Goal: Book appointment/travel/reservation

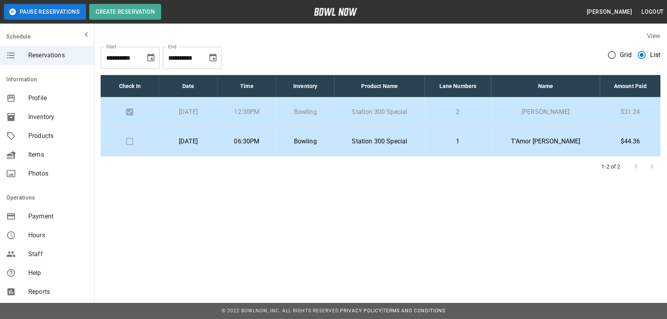
click at [491, 136] on td "1" at bounding box center [458, 141] width 66 height 29
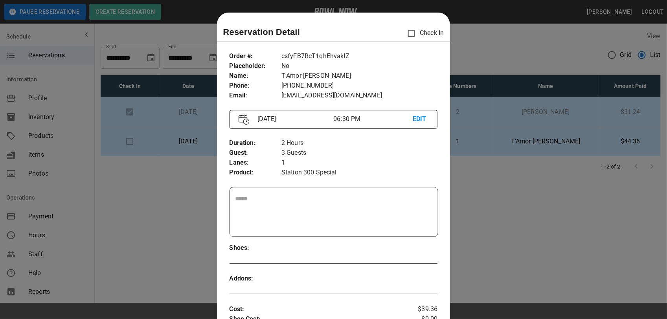
scroll to position [13, 0]
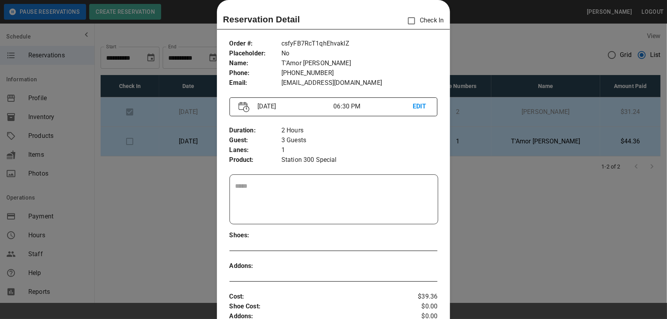
click at [492, 60] on div at bounding box center [333, 159] width 667 height 319
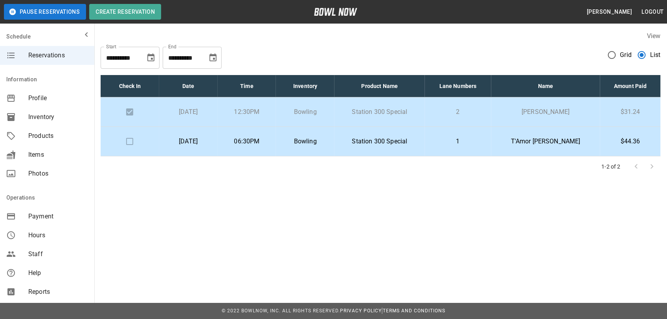
click at [478, 143] on p "1" at bounding box center [458, 141] width 54 height 9
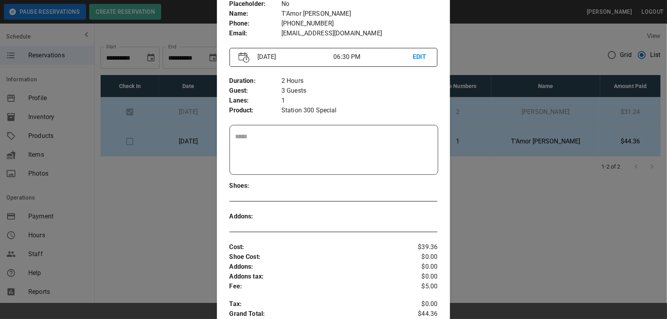
scroll to position [62, 0]
click at [498, 56] on div at bounding box center [333, 159] width 667 height 319
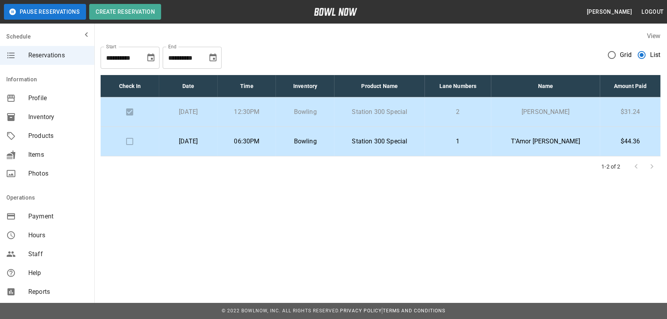
click at [563, 143] on p "T'Amor Bowman" at bounding box center [546, 141] width 97 height 9
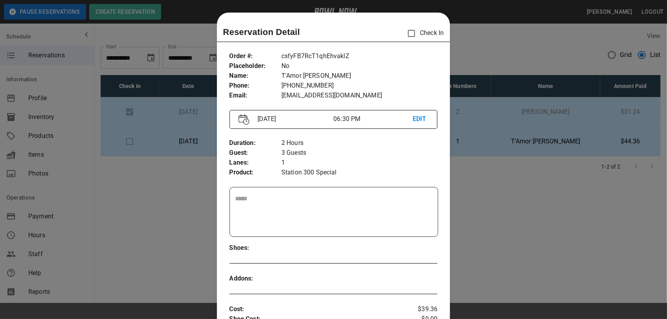
scroll to position [13, 0]
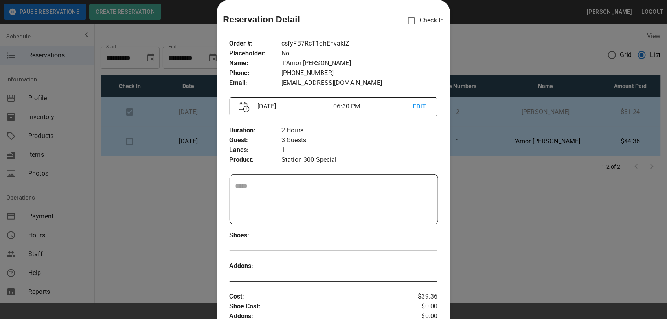
click at [554, 187] on div at bounding box center [333, 159] width 667 height 319
